Goal: Find specific page/section: Find specific page/section

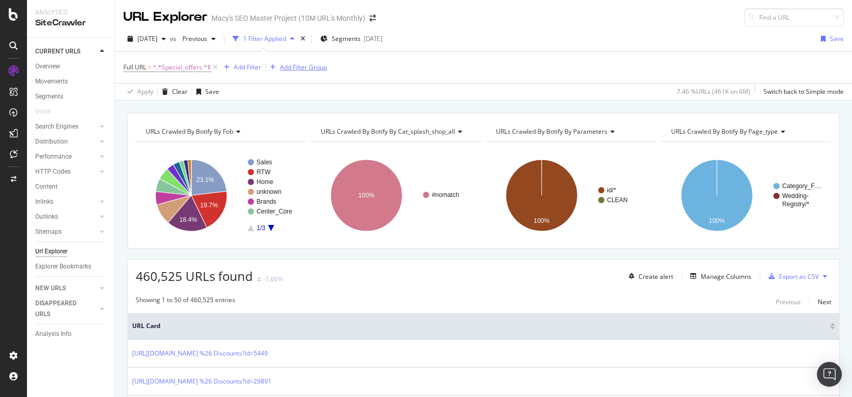
click at [214, 64] on icon at bounding box center [215, 67] width 9 height 10
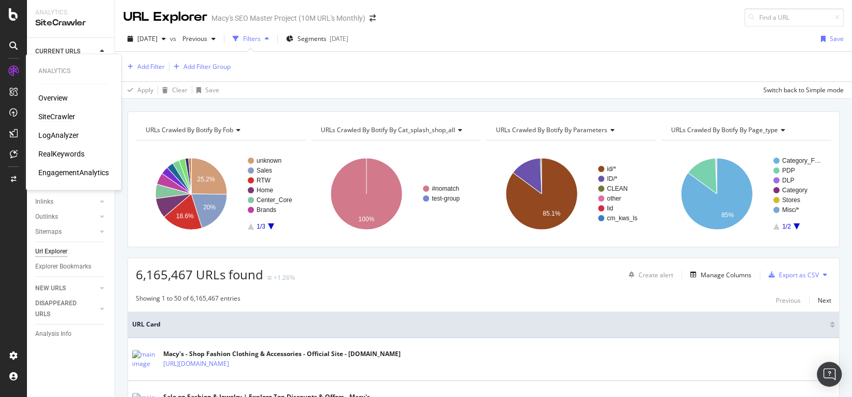
click at [50, 97] on div "Overview" at bounding box center [53, 98] width 30 height 10
